Goal: Information Seeking & Learning: Learn about a topic

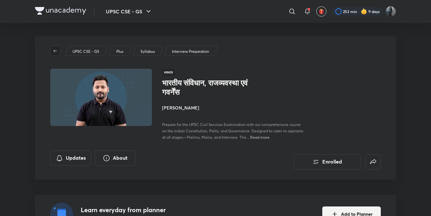
click at [57, 51] on icon "button" at bounding box center [55, 50] width 5 height 5
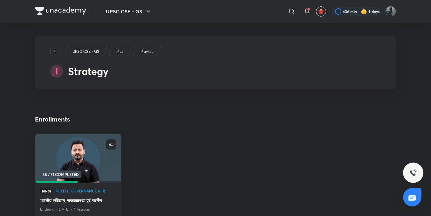
click at [57, 51] on icon "button" at bounding box center [55, 50] width 5 height 5
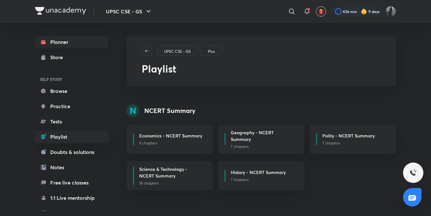
click at [59, 40] on link "Planner" at bounding box center [72, 42] width 74 height 13
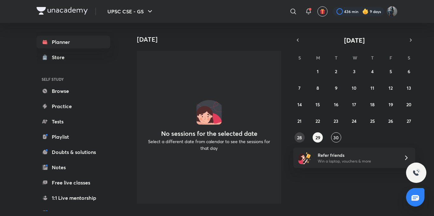
click at [298, 138] on abbr "28" at bounding box center [299, 137] width 5 height 6
click at [318, 138] on abbr "29" at bounding box center [317, 137] width 5 height 6
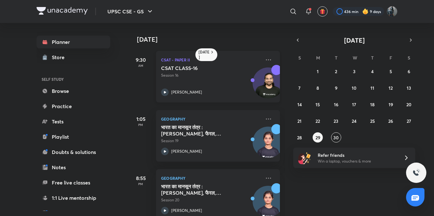
click at [164, 91] on icon at bounding box center [165, 92] width 2 height 2
